Goal: Task Accomplishment & Management: Complete application form

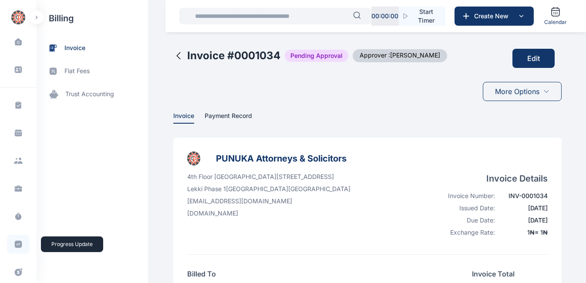
click at [17, 244] on icon at bounding box center [18, 244] width 7 height 7
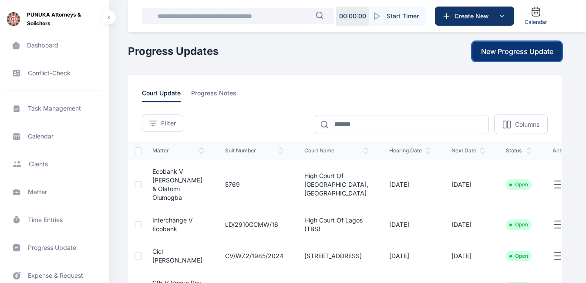
click at [518, 52] on span "New Progress Update" at bounding box center [517, 51] width 72 height 10
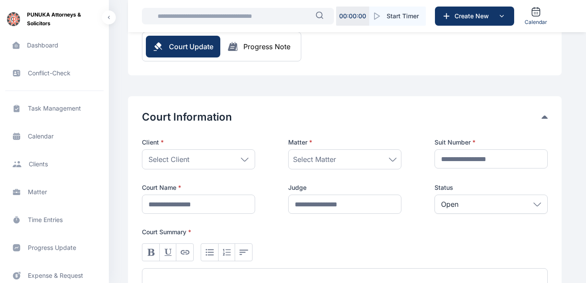
scroll to position [84, 0]
click at [242, 159] on icon at bounding box center [245, 159] width 8 height 4
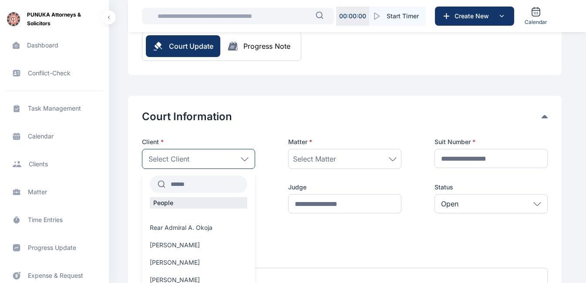
click at [192, 183] on input "text" at bounding box center [207, 184] width 82 height 16
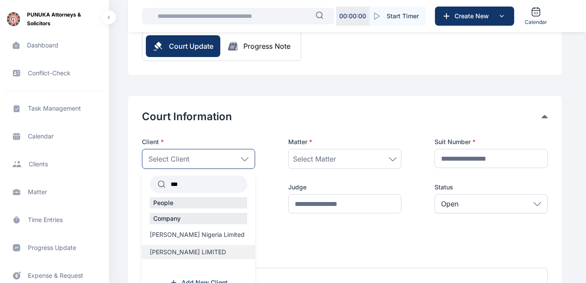
type input "***"
click at [189, 252] on span "[PERSON_NAME] LIMITED" at bounding box center [188, 252] width 76 height 9
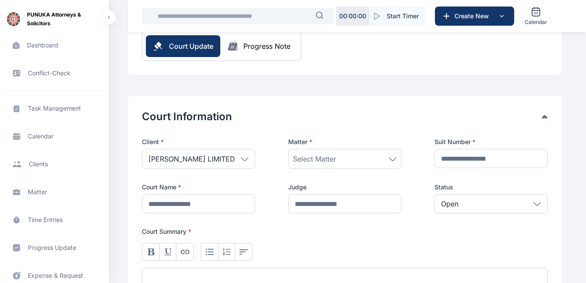
click at [393, 159] on icon at bounding box center [393, 159] width 8 height 4
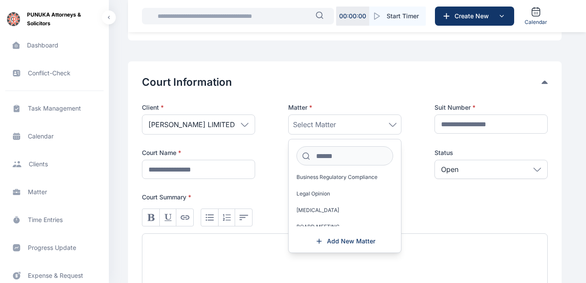
scroll to position [61, 0]
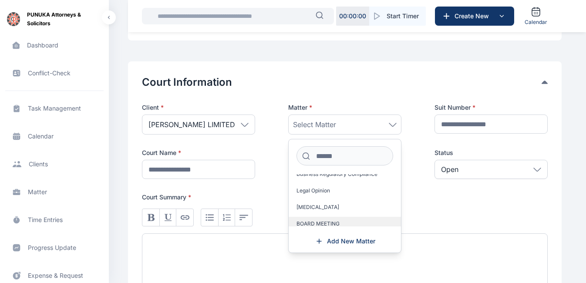
click at [339, 220] on span "BOARD MEETING" at bounding box center [318, 223] width 43 height 7
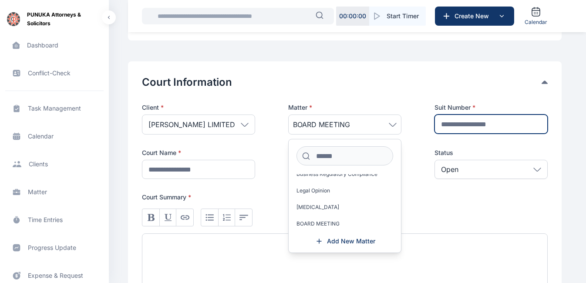
click at [497, 124] on input "text" at bounding box center [491, 124] width 113 height 19
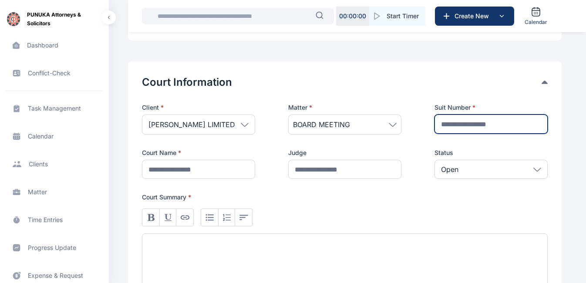
type input "**********"
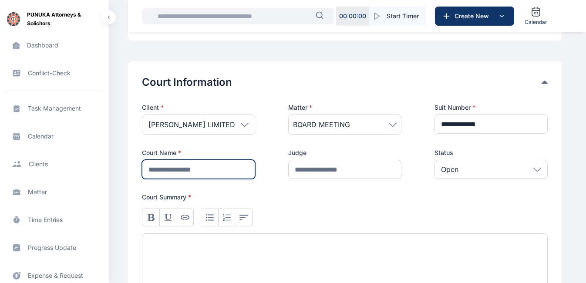
click at [222, 171] on input "text" at bounding box center [198, 169] width 113 height 19
type input "**********"
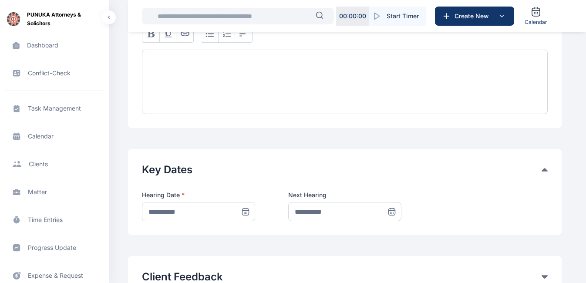
scroll to position [302, 0]
click at [245, 210] on icon at bounding box center [245, 211] width 9 height 9
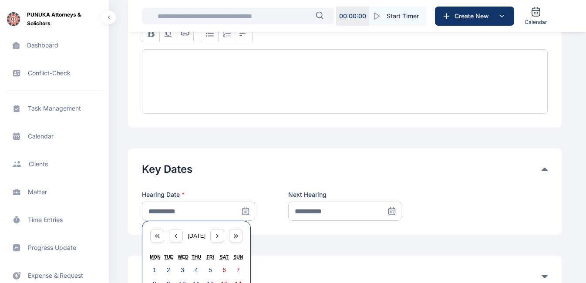
scroll to position [352, 0]
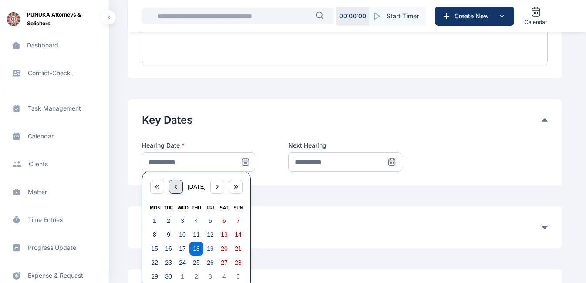
click at [174, 189] on icon "button" at bounding box center [176, 186] width 7 height 7
click at [175, 189] on icon "button" at bounding box center [176, 186] width 2 height 3
click at [174, 189] on icon "button" at bounding box center [176, 186] width 7 height 7
click at [193, 218] on button "1" at bounding box center [196, 221] width 14 height 14
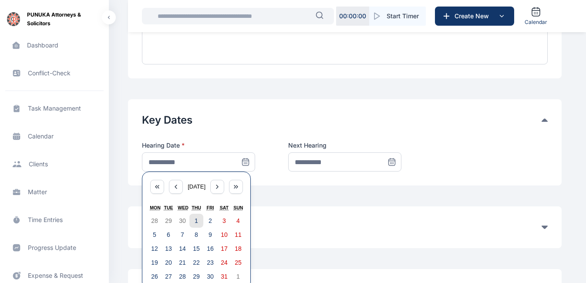
type input "**********"
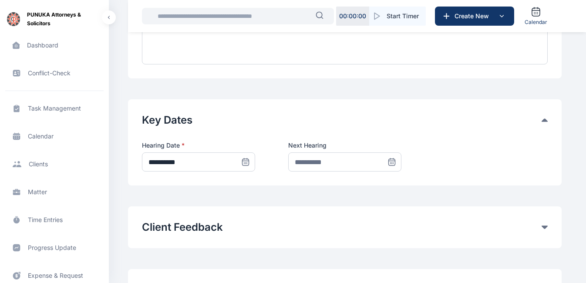
click at [390, 163] on icon at bounding box center [392, 162] width 9 height 9
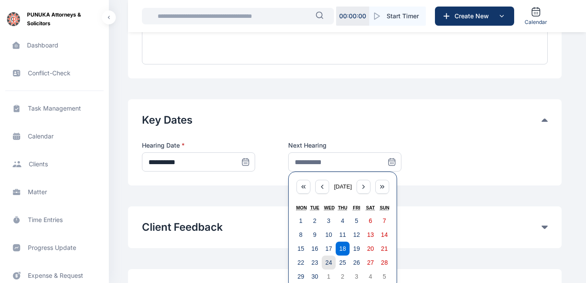
click at [332, 264] on button "24" at bounding box center [329, 263] width 14 height 14
type input "**********"
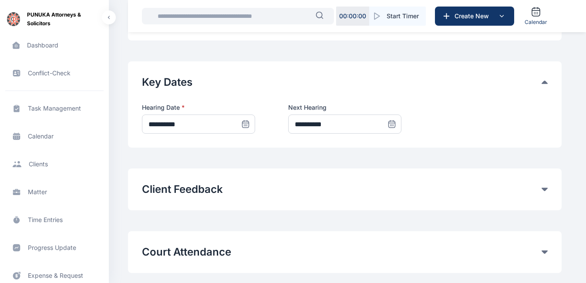
scroll to position [391, 0]
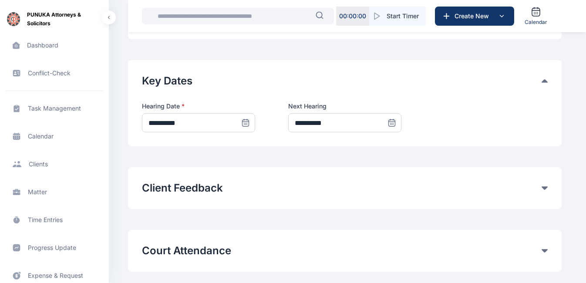
click at [245, 122] on icon at bounding box center [246, 122] width 6 height 0
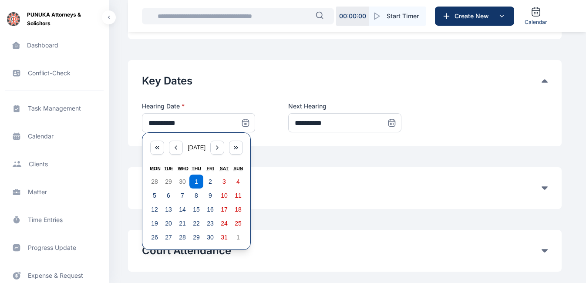
click at [304, 220] on div "**********" at bounding box center [345, 62] width 434 height 546
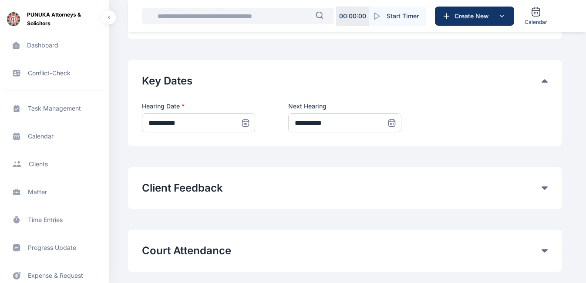
click at [247, 124] on icon at bounding box center [245, 122] width 9 height 9
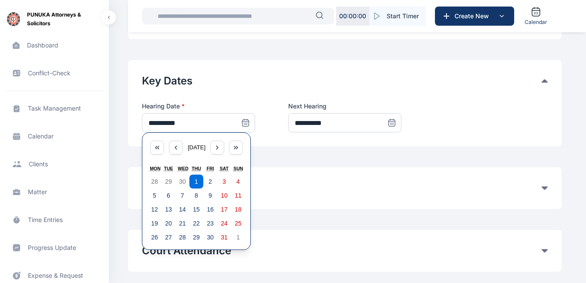
click at [337, 230] on div "**********" at bounding box center [345, 62] width 434 height 546
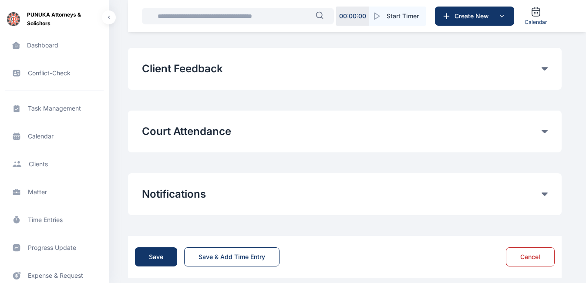
scroll to position [512, 0]
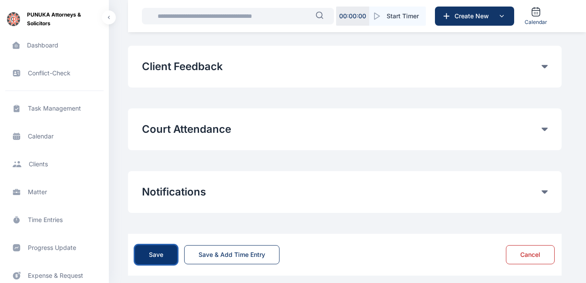
click at [156, 257] on div "Save" at bounding box center [156, 254] width 14 height 9
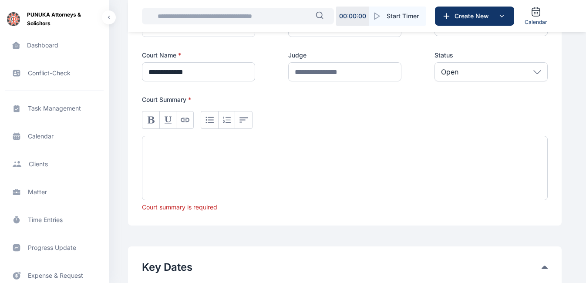
scroll to position [214, 0]
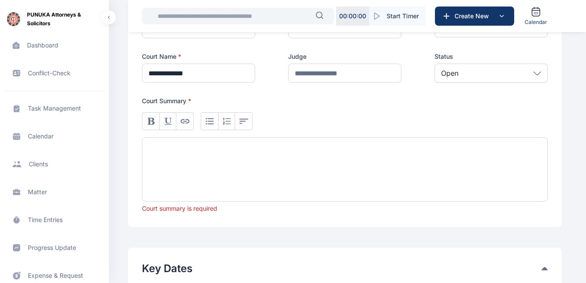
click at [195, 146] on div at bounding box center [345, 169] width 406 height 64
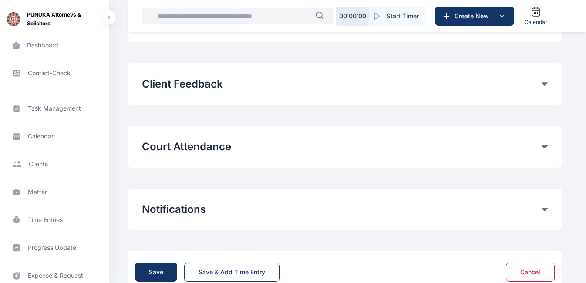
scroll to position [509, 0]
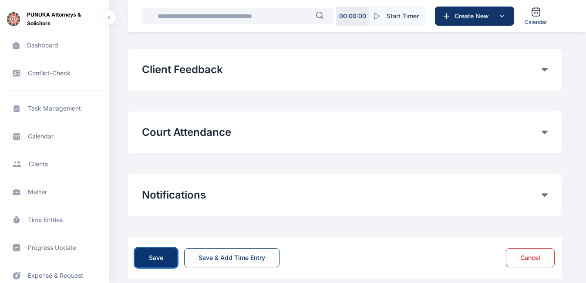
click at [159, 259] on div "Save" at bounding box center [156, 258] width 14 height 9
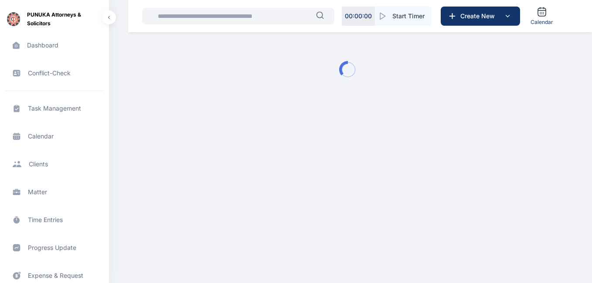
type input "**********"
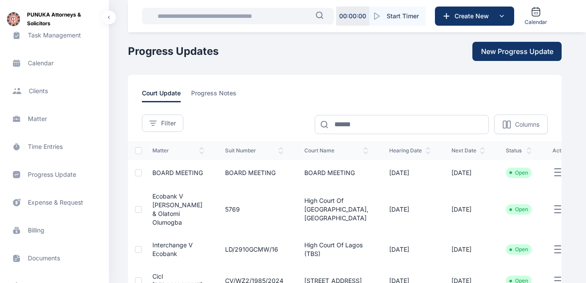
scroll to position [74, 0]
click at [46, 147] on span "Time Entries time entries time entries" at bounding box center [54, 146] width 98 height 21
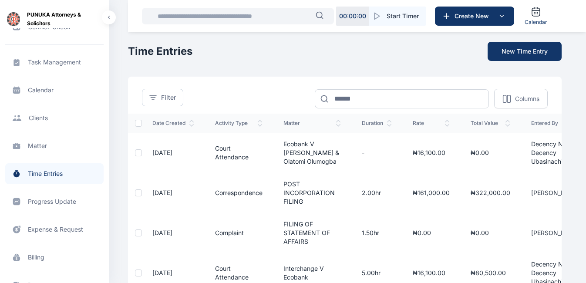
scroll to position [47, 0]
click at [46, 204] on span "Progress Update progress update progress update" at bounding box center [54, 201] width 98 height 21
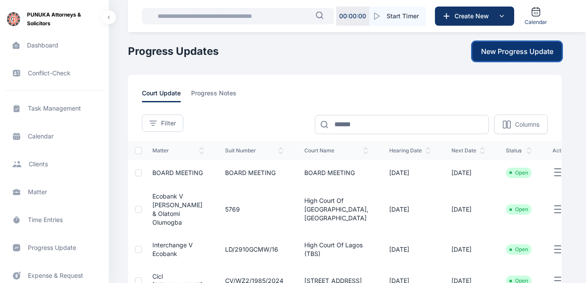
click at [511, 51] on span "New Progress Update" at bounding box center [517, 51] width 72 height 10
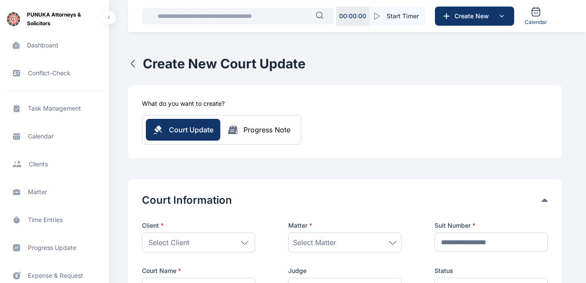
scroll to position [65, 0]
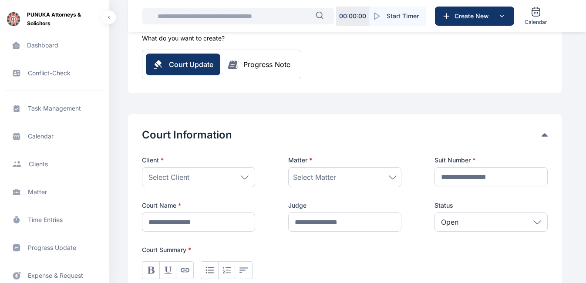
click at [244, 176] on icon at bounding box center [245, 178] width 8 height 4
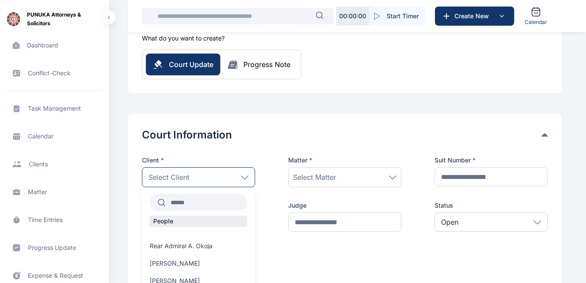
click at [200, 205] on input "text" at bounding box center [207, 203] width 82 height 16
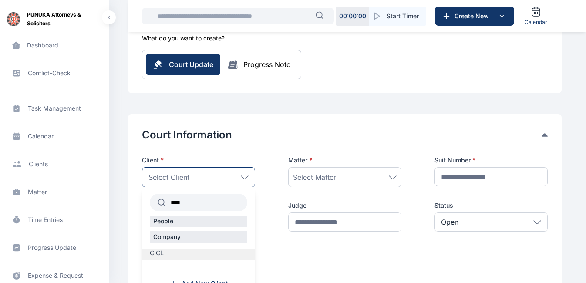
type input "****"
click at [155, 254] on span "CICL" at bounding box center [157, 253] width 14 height 9
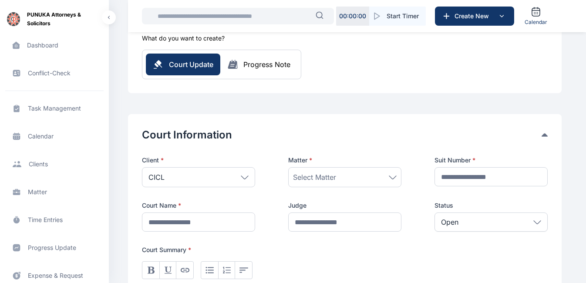
click at [393, 178] on icon at bounding box center [393, 178] width 8 height 4
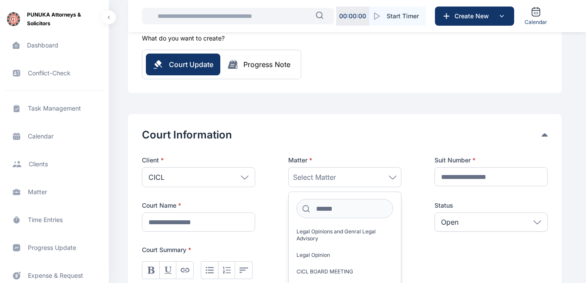
scroll to position [122, 0]
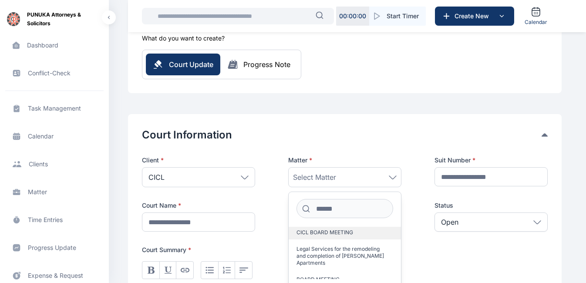
click at [314, 233] on span "CICL BOARD MEETING" at bounding box center [325, 232] width 57 height 7
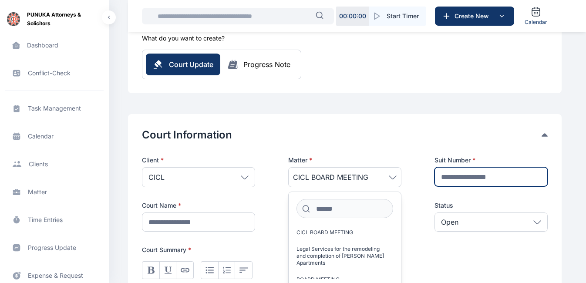
click at [481, 173] on input "text" at bounding box center [491, 176] width 113 height 19
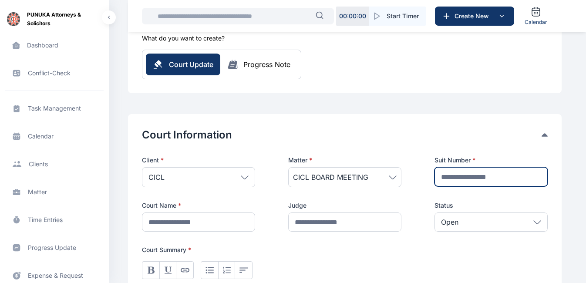
type input "**********"
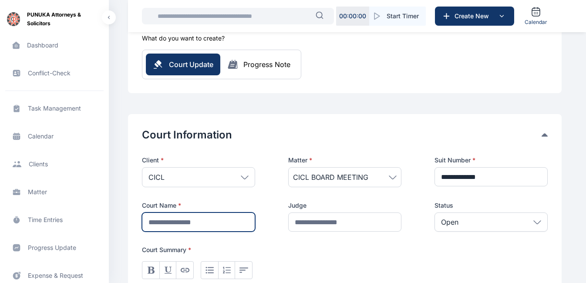
click at [221, 220] on input "text" at bounding box center [198, 222] width 113 height 19
type input "**********"
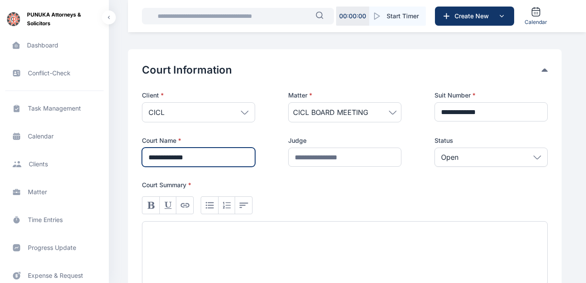
scroll to position [131, 0]
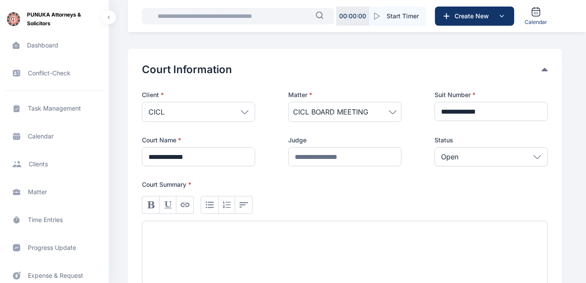
click at [291, 227] on div at bounding box center [345, 253] width 406 height 64
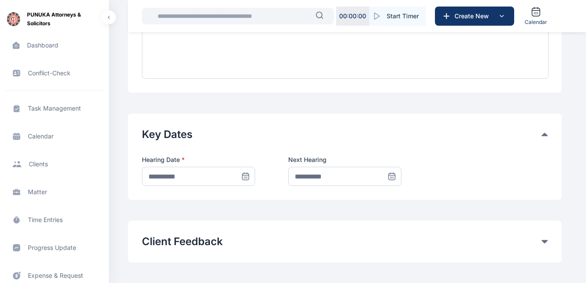
scroll to position [338, 0]
click at [247, 176] on icon at bounding box center [245, 176] width 9 height 9
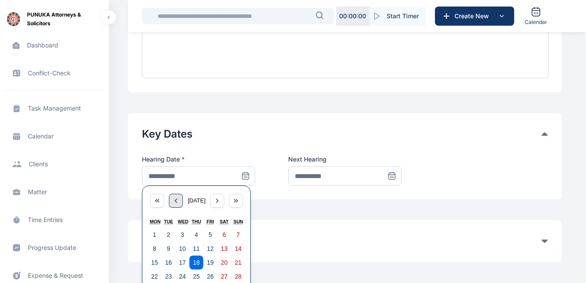
click at [169, 202] on div "button" at bounding box center [176, 201] width 14 height 14
click at [209, 279] on abbr "20" at bounding box center [210, 276] width 7 height 7
type input "**********"
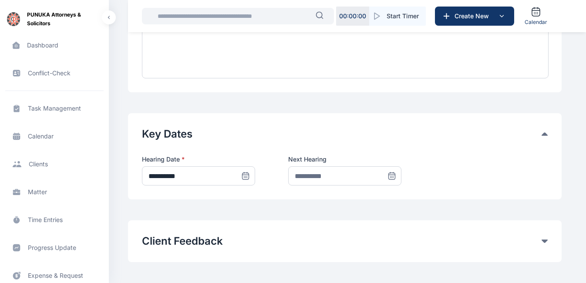
click at [394, 176] on icon at bounding box center [392, 176] width 9 height 9
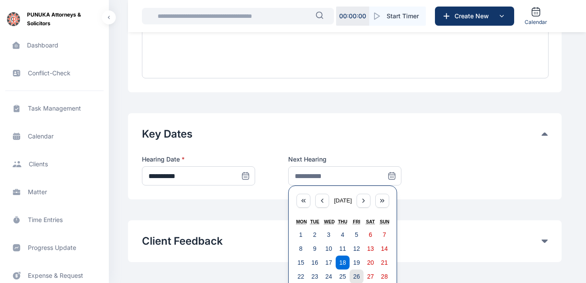
click at [355, 275] on abbr "26" at bounding box center [356, 276] width 7 height 7
type input "**********"
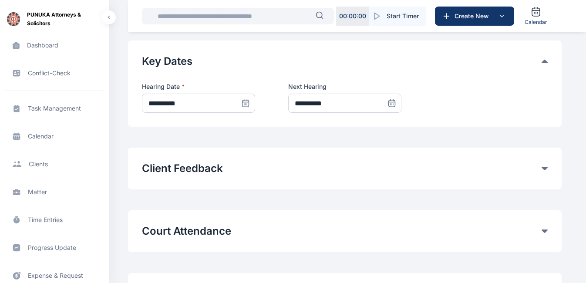
scroll to position [519, 0]
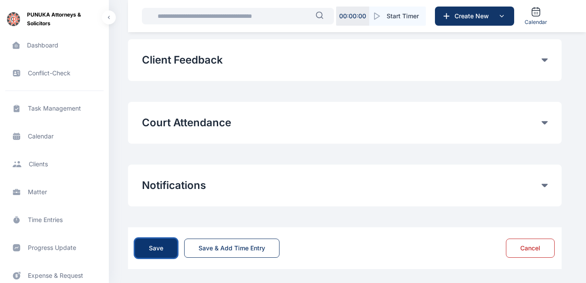
click at [160, 253] on button "Save" at bounding box center [156, 248] width 42 height 19
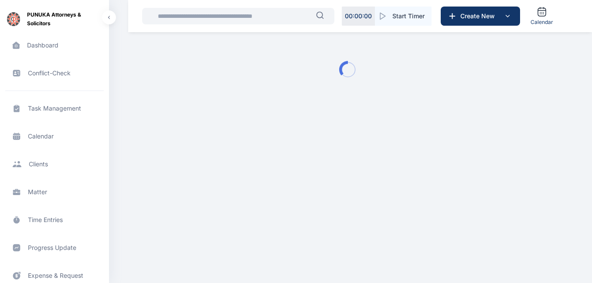
type input "**********"
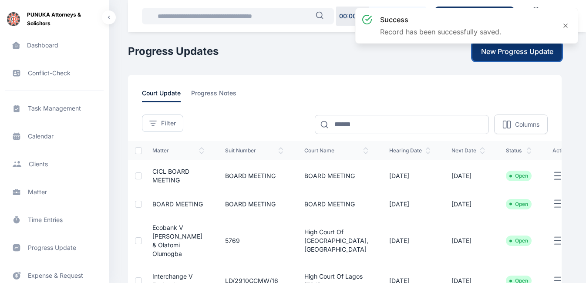
click at [497, 52] on span "New Progress Update" at bounding box center [517, 51] width 72 height 10
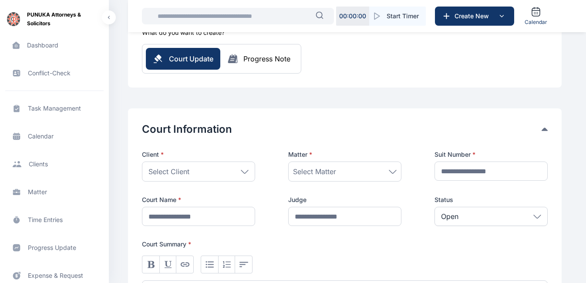
scroll to position [71, 0]
click at [210, 170] on div "Select Client" at bounding box center [198, 171] width 113 height 20
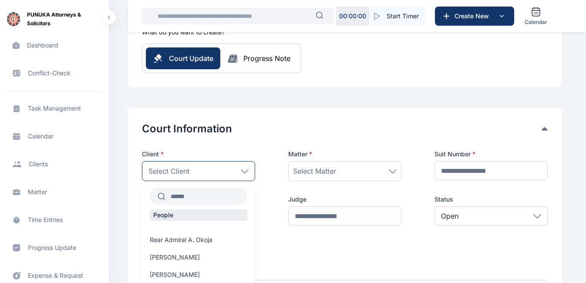
click at [193, 198] on input "text" at bounding box center [207, 197] width 82 height 16
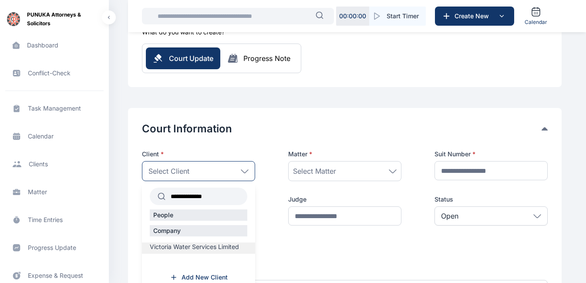
type input "**********"
click at [201, 249] on span "Victoria Water Services Limited" at bounding box center [194, 247] width 89 height 9
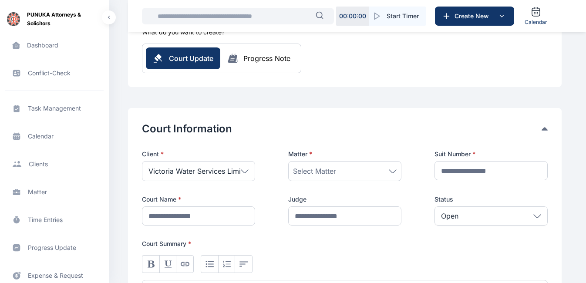
click at [393, 170] on icon at bounding box center [393, 171] width 8 height 4
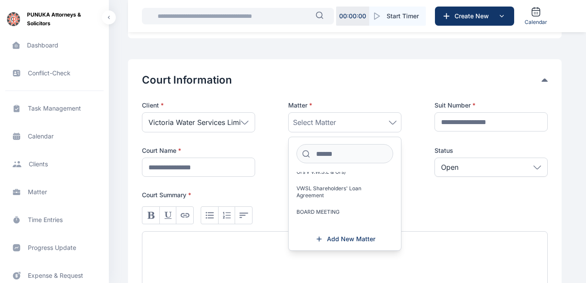
scroll to position [121, 0]
click at [325, 208] on span "BOARD MEETING" at bounding box center [318, 211] width 43 height 7
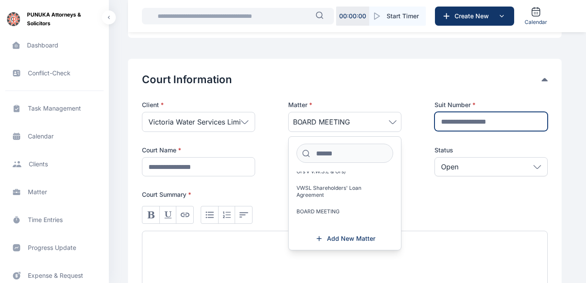
click at [508, 118] on input "text" at bounding box center [491, 121] width 113 height 19
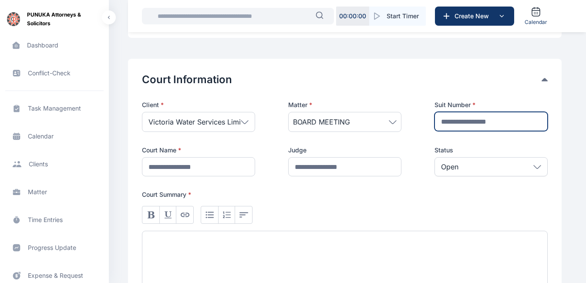
type input "**********"
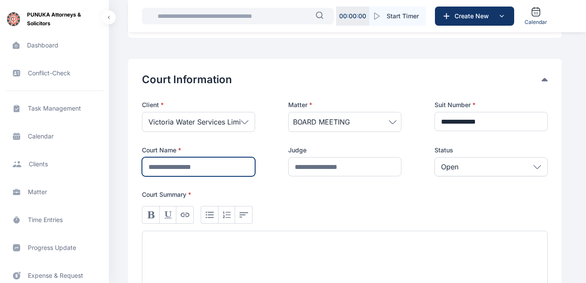
click at [219, 173] on input "text" at bounding box center [198, 166] width 113 height 19
type input "**********"
click at [195, 245] on div at bounding box center [345, 263] width 406 height 64
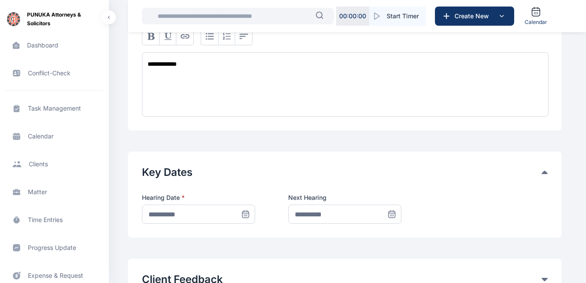
scroll to position [300, 0]
click at [246, 214] on icon at bounding box center [245, 214] width 9 height 9
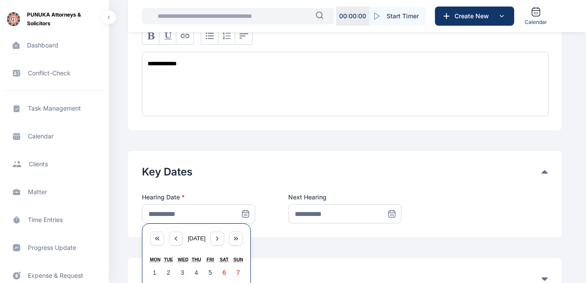
scroll to position [328, 0]
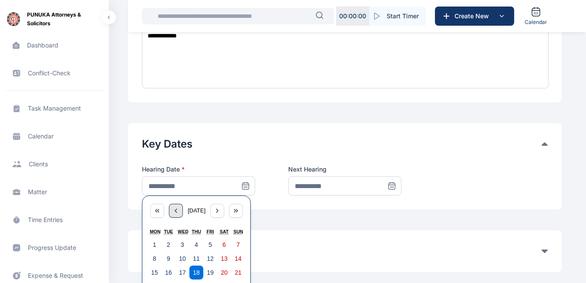
click at [174, 213] on icon "button" at bounding box center [176, 210] width 7 height 7
click at [235, 213] on icon "button" at bounding box center [236, 210] width 7 height 7
click at [238, 214] on icon "button" at bounding box center [236, 210] width 7 height 7
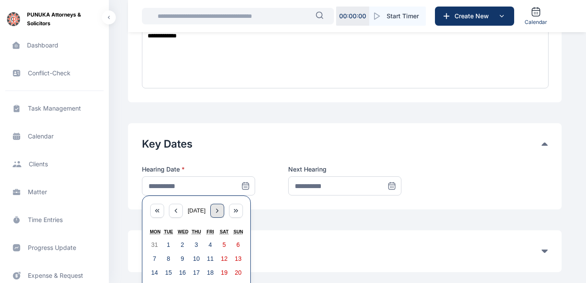
click at [220, 213] on icon "button" at bounding box center [217, 210] width 7 height 7
click at [175, 210] on icon "button" at bounding box center [176, 210] width 2 height 3
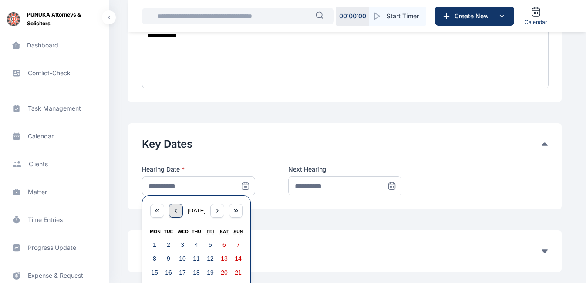
click at [173, 210] on icon "button" at bounding box center [176, 210] width 7 height 7
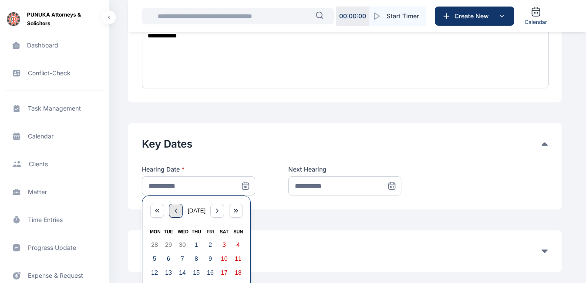
click at [173, 210] on icon "button" at bounding box center [176, 210] width 7 height 7
click at [175, 210] on icon "button" at bounding box center [176, 210] width 2 height 3
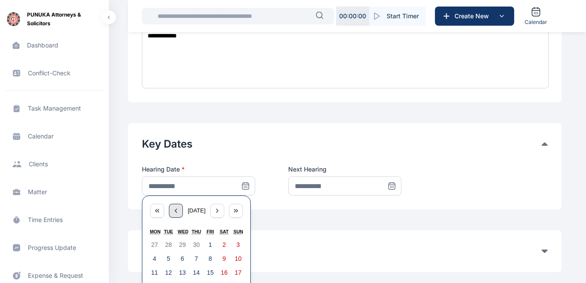
click at [175, 210] on icon "button" at bounding box center [176, 210] width 2 height 3
click at [173, 210] on icon "button" at bounding box center [176, 210] width 7 height 7
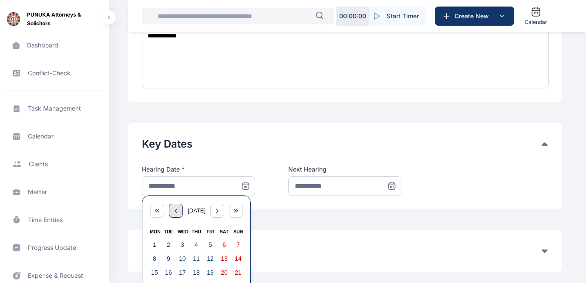
click at [173, 210] on icon "button" at bounding box center [176, 210] width 7 height 7
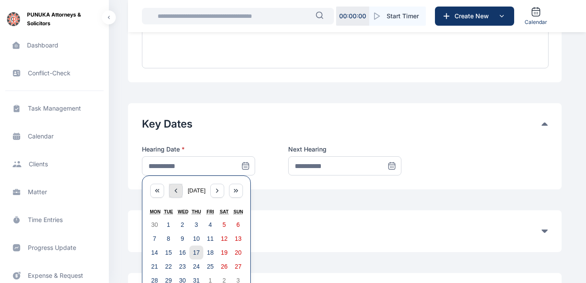
scroll to position [348, 0]
click at [181, 268] on abbr "23" at bounding box center [182, 266] width 7 height 7
type input "**********"
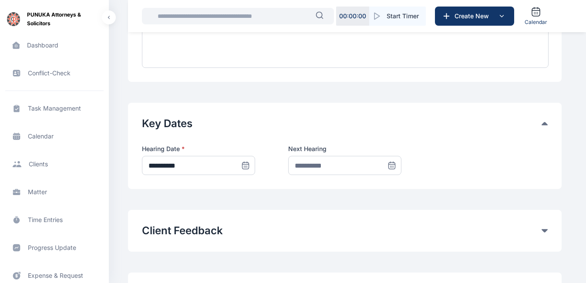
click at [391, 168] on icon at bounding box center [392, 165] width 9 height 9
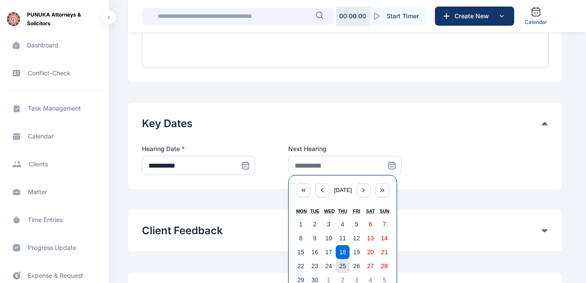
click at [343, 265] on abbr "25" at bounding box center [342, 266] width 7 height 7
type input "**********"
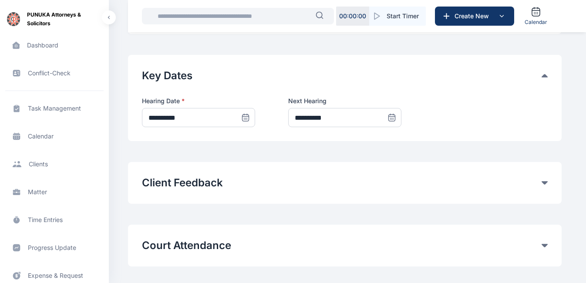
scroll to position [519, 0]
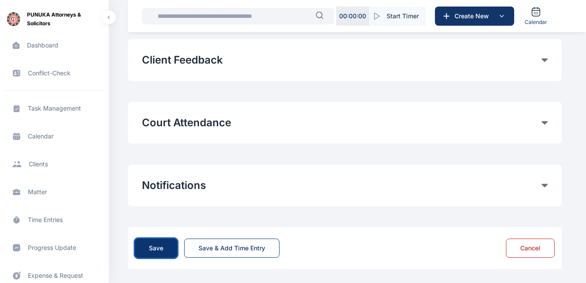
click at [159, 249] on div "Save" at bounding box center [156, 248] width 14 height 9
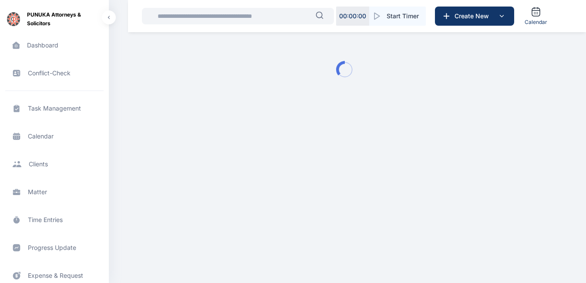
scroll to position [0, 0]
type input "**********"
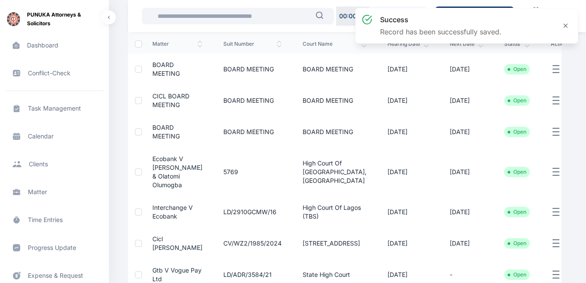
scroll to position [107, 0]
